Goal: Information Seeking & Learning: Learn about a topic

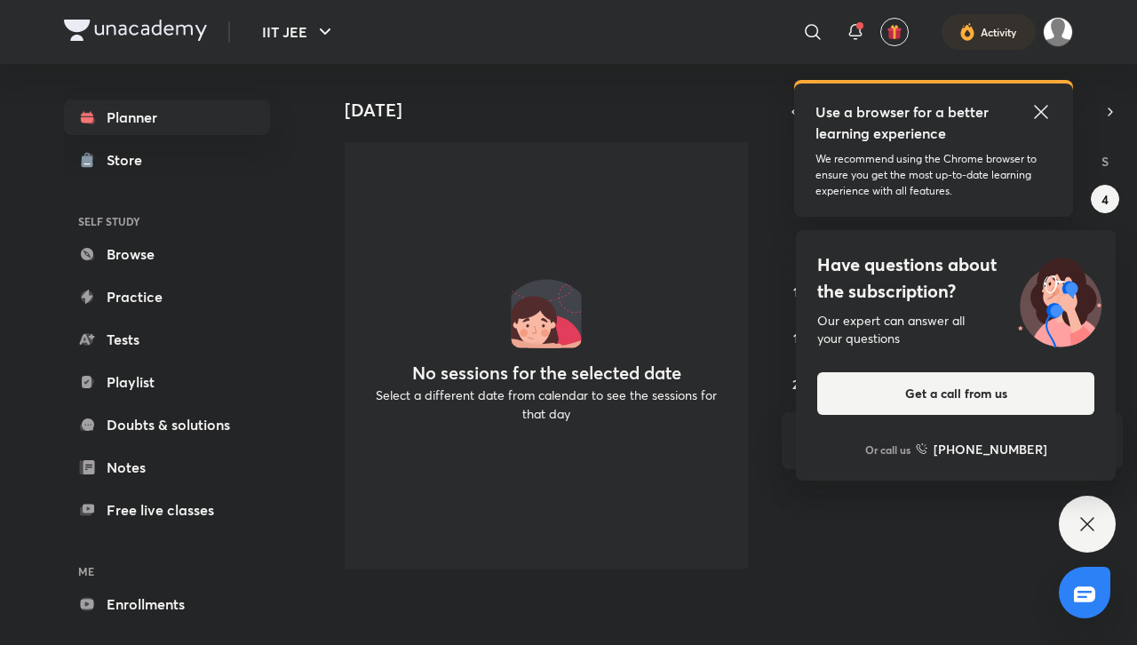
click at [1045, 116] on icon at bounding box center [1040, 111] width 13 height 13
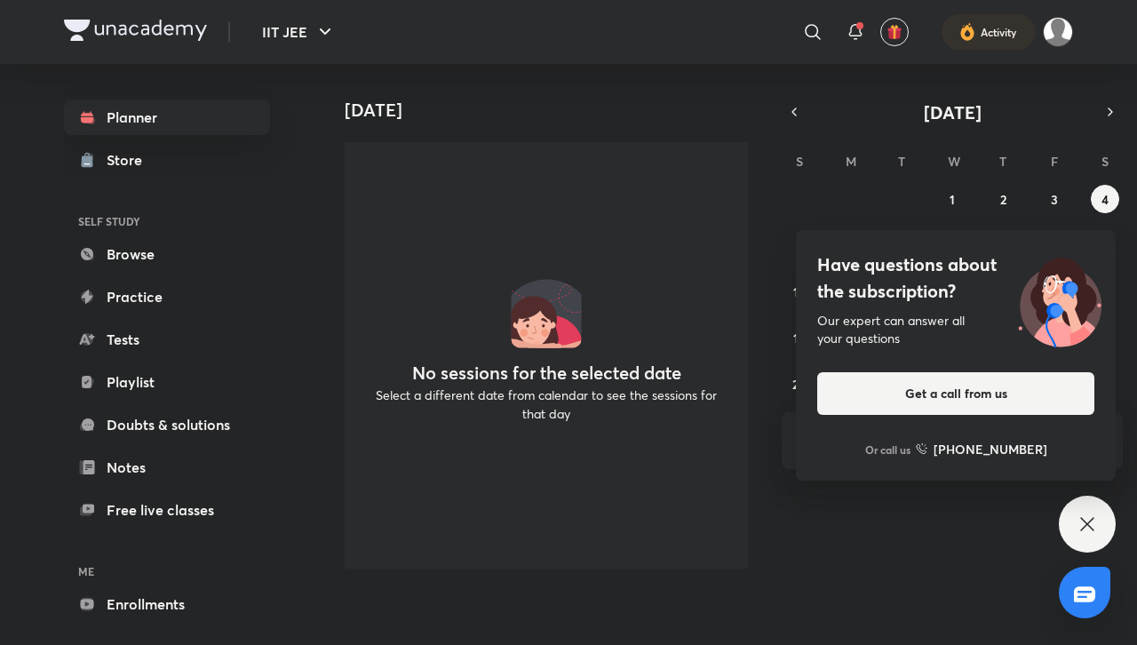
click at [1081, 515] on icon at bounding box center [1087, 524] width 21 height 21
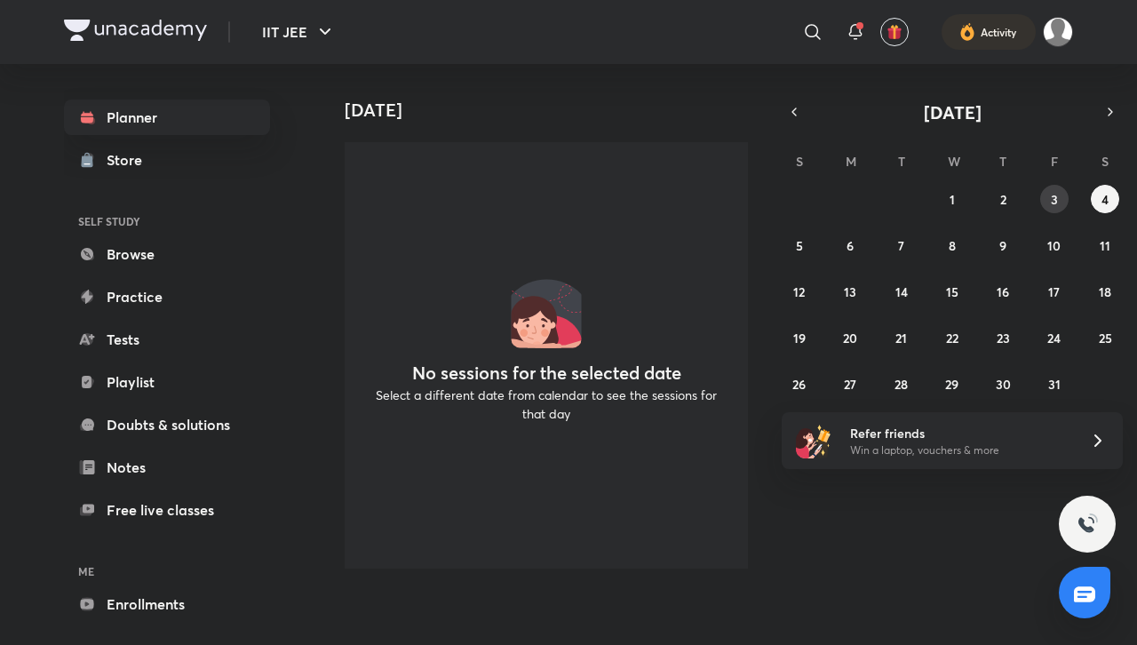
click at [1049, 207] on button "3" at bounding box center [1055, 199] width 28 height 28
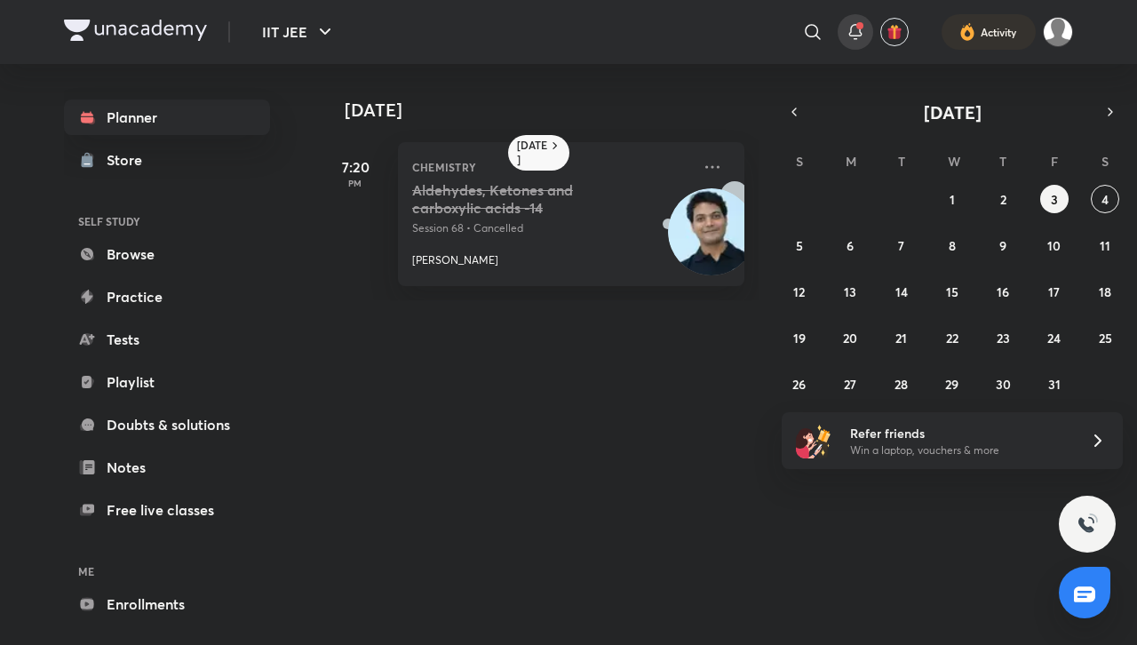
click at [846, 44] on div at bounding box center [856, 32] width 36 height 36
click at [849, 37] on icon at bounding box center [855, 31] width 21 height 21
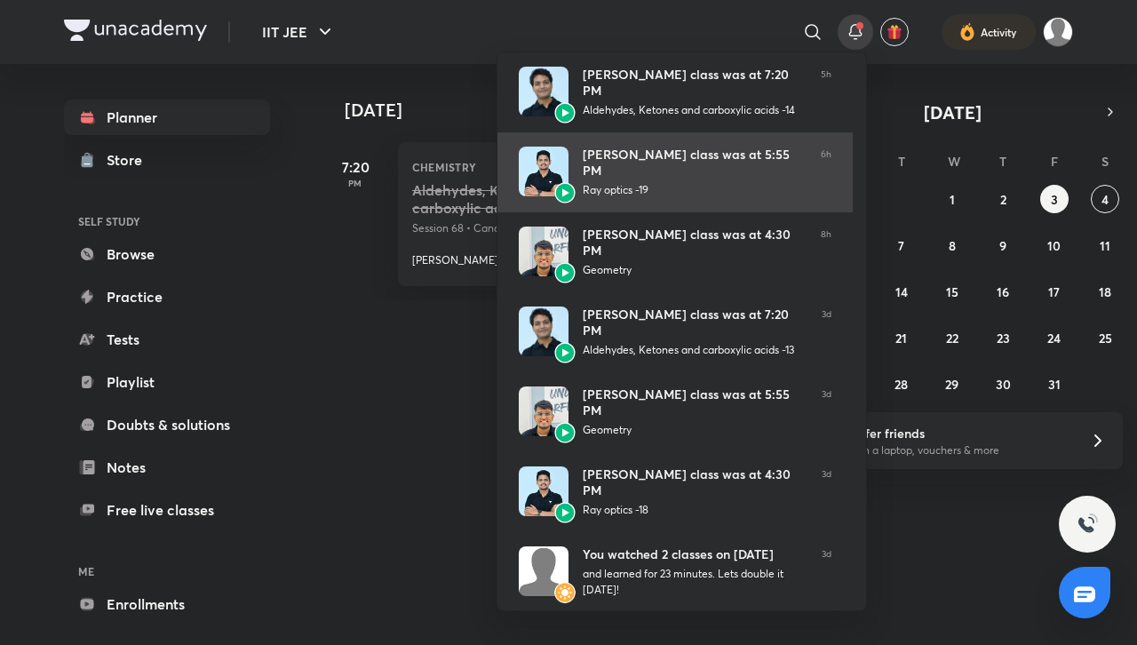
click at [562, 192] on img at bounding box center [564, 192] width 21 height 21
